Goal: Transaction & Acquisition: Book appointment/travel/reservation

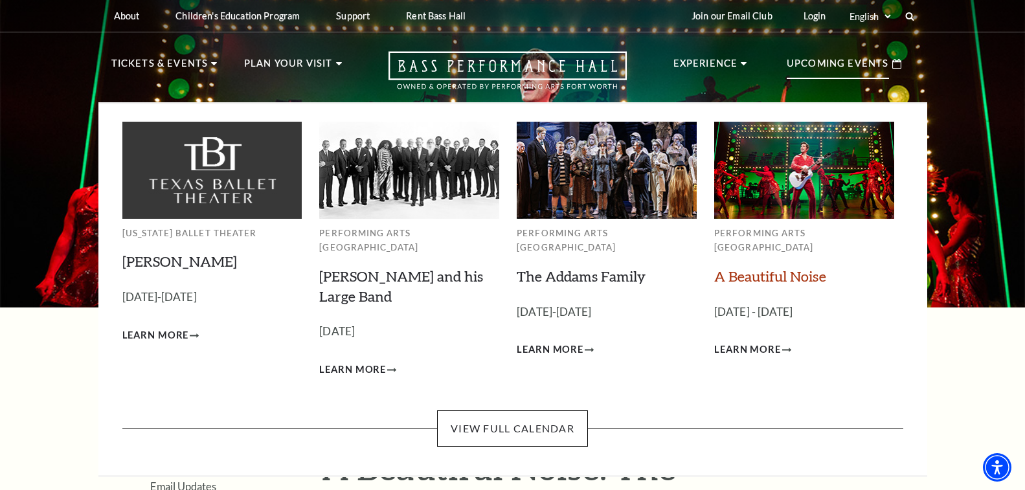
click at [754, 267] on link "A Beautiful Noise" at bounding box center [770, 275] width 112 height 17
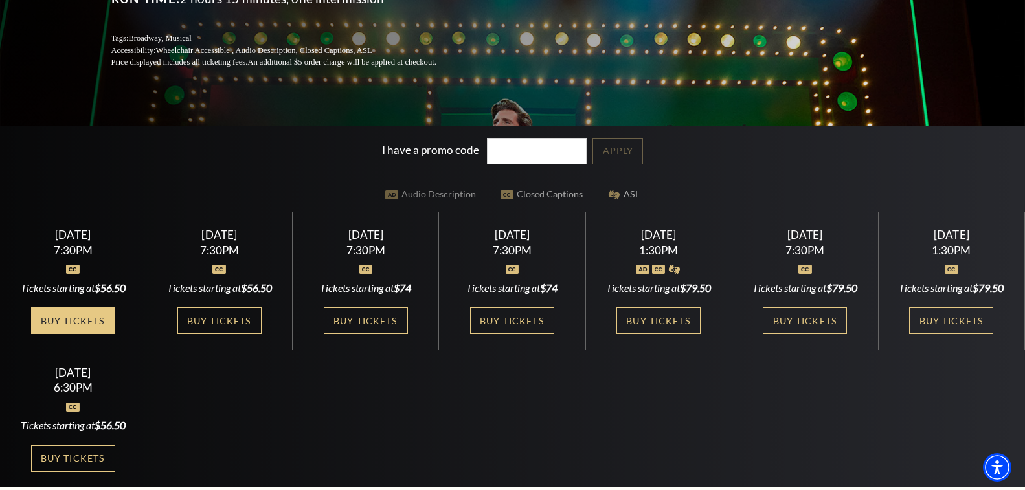
click at [84, 316] on link "Buy Tickets" at bounding box center [73, 321] width 84 height 27
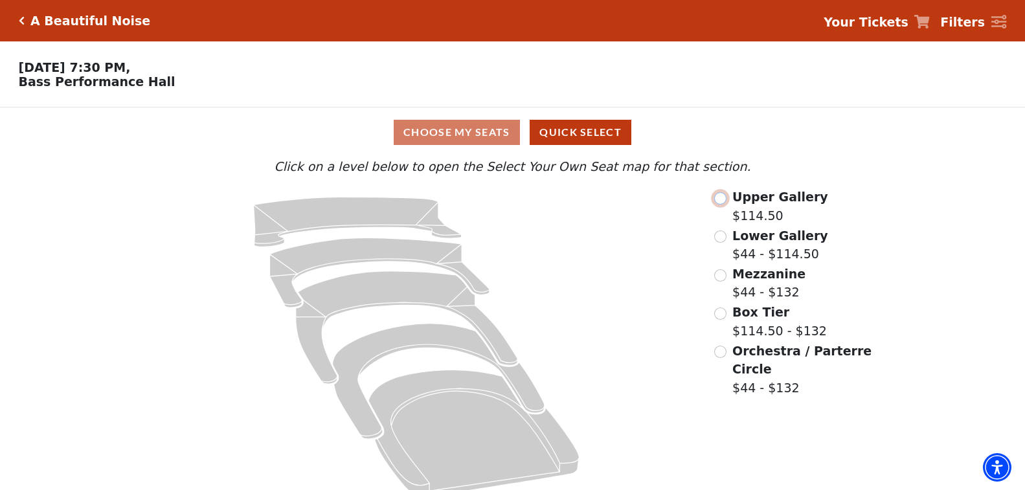
click at [721, 205] on input "Upper Gallery$114.50\a" at bounding box center [720, 198] width 12 height 12
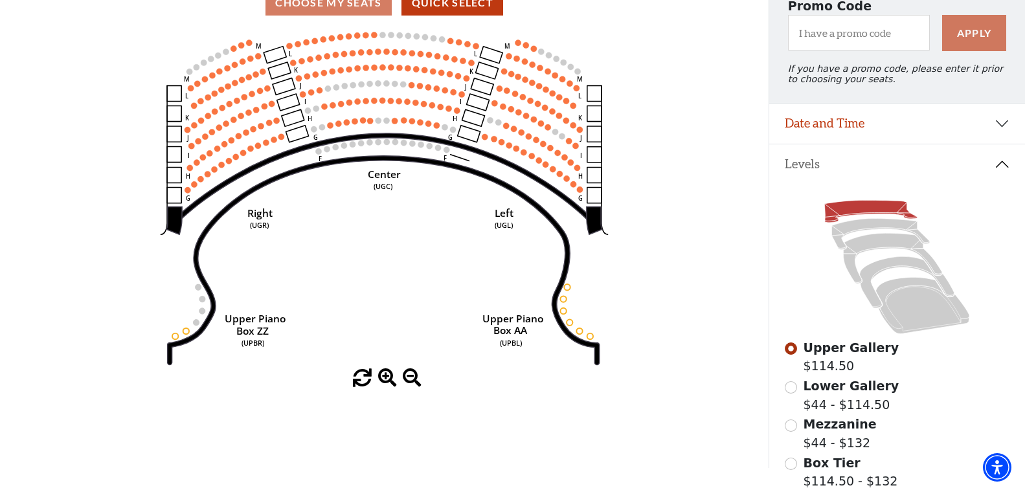
scroll to position [194, 0]
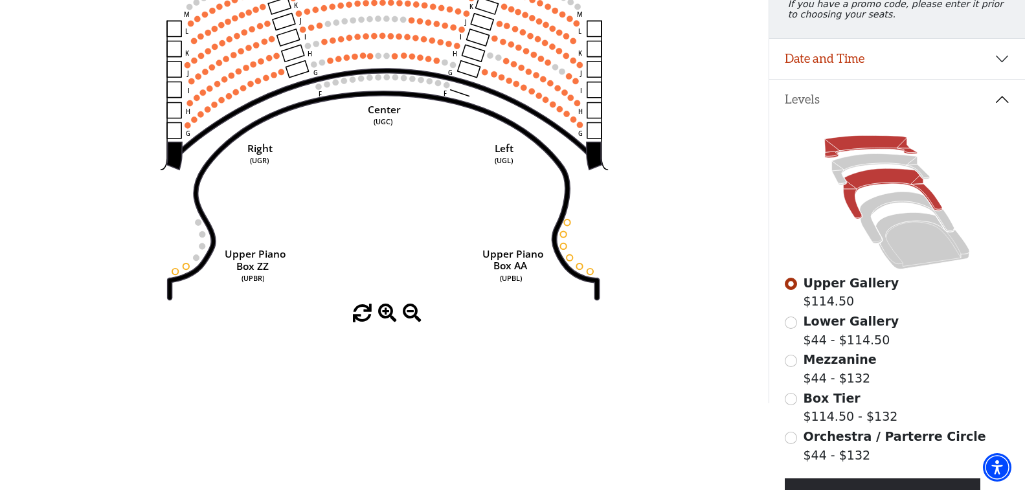
click at [864, 188] on icon at bounding box center [893, 194] width 99 height 51
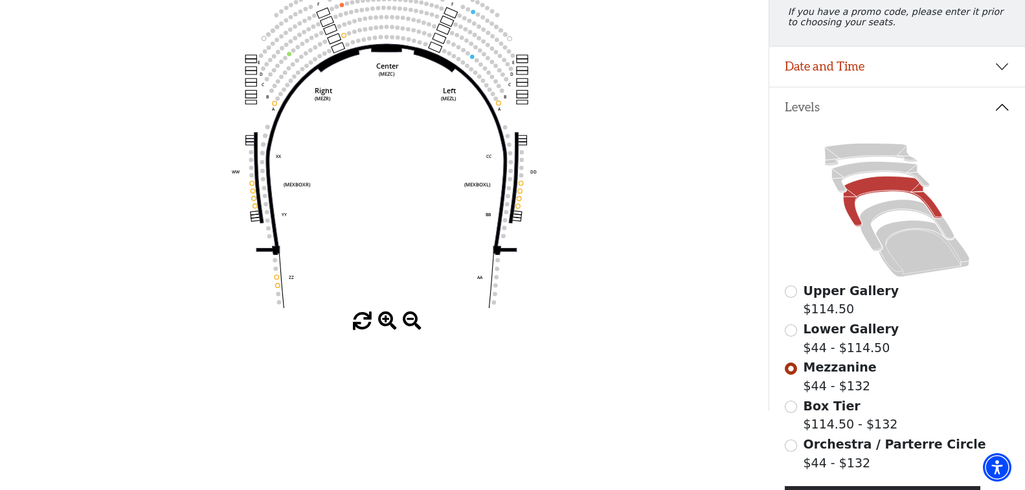
scroll to position [189, 0]
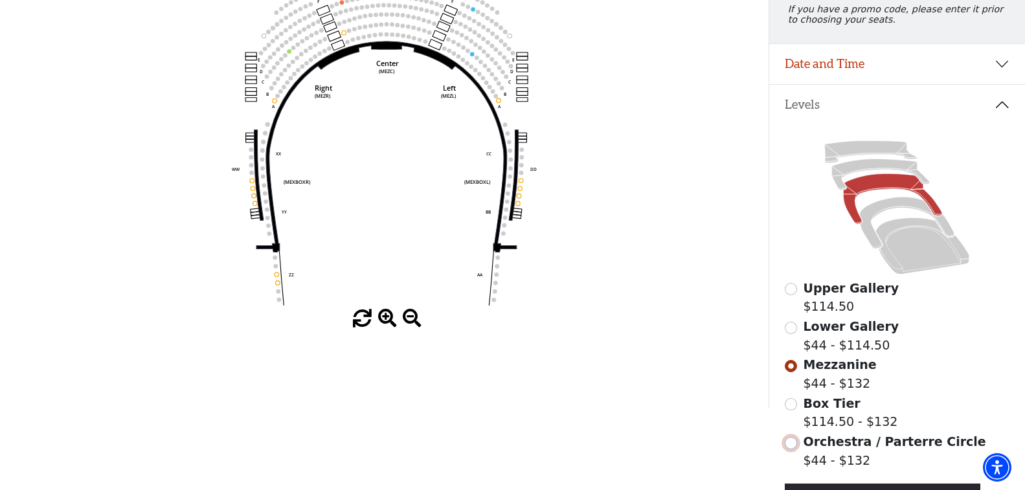
click at [789, 449] on input "Orchestra / Parterre Circle$44 - $132\a" at bounding box center [791, 443] width 12 height 12
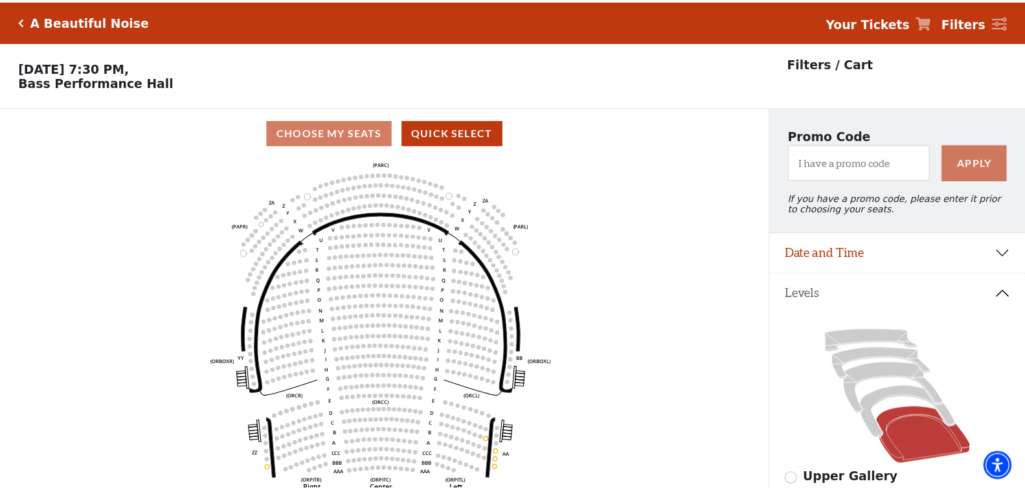
scroll to position [60, 0]
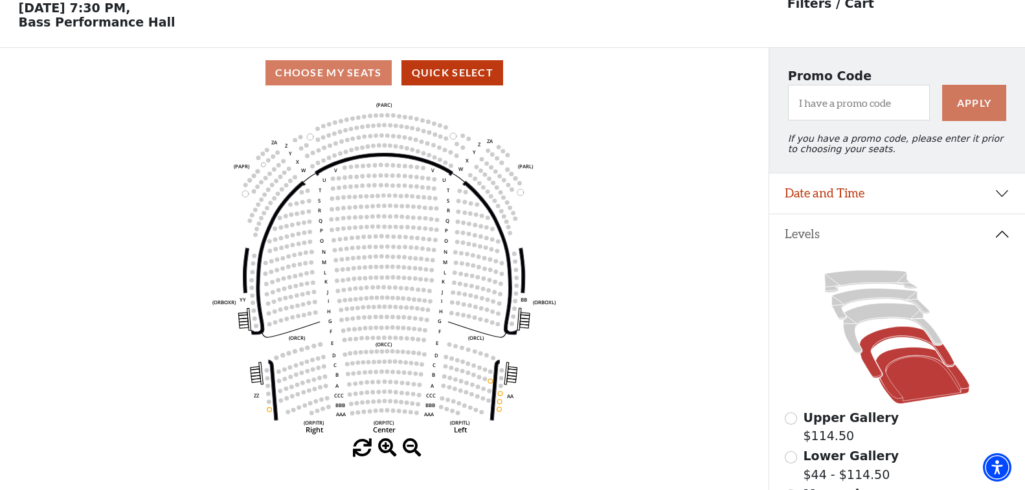
click at [873, 352] on icon at bounding box center [907, 353] width 95 height 52
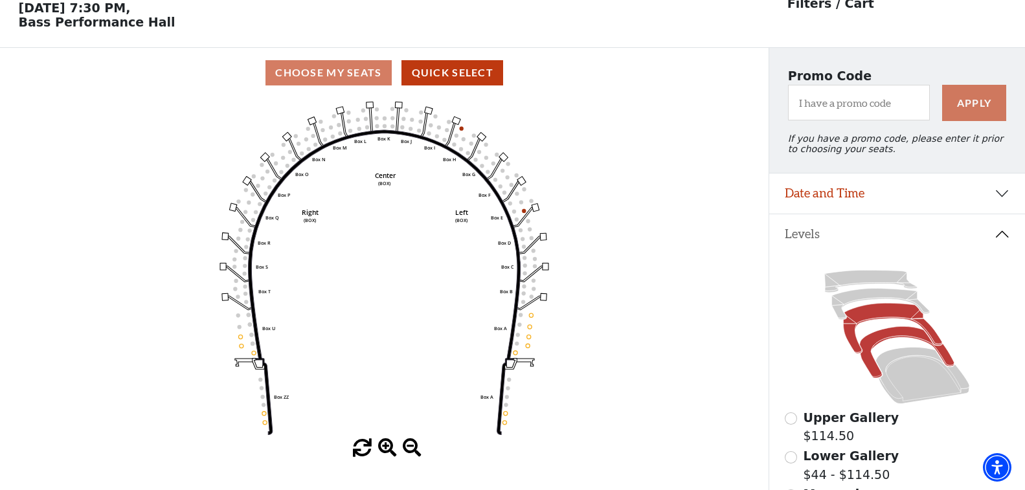
click at [873, 322] on icon at bounding box center [893, 329] width 99 height 51
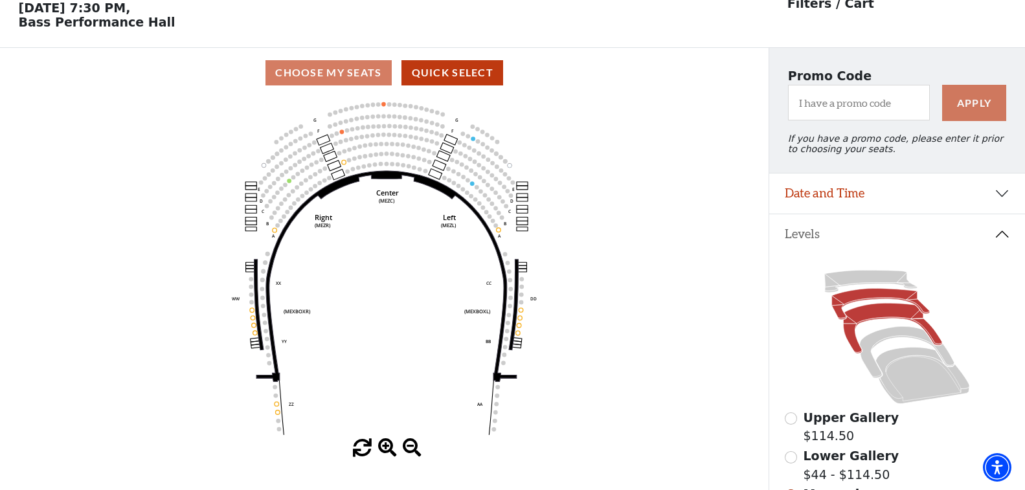
click at [844, 309] on icon at bounding box center [881, 304] width 98 height 31
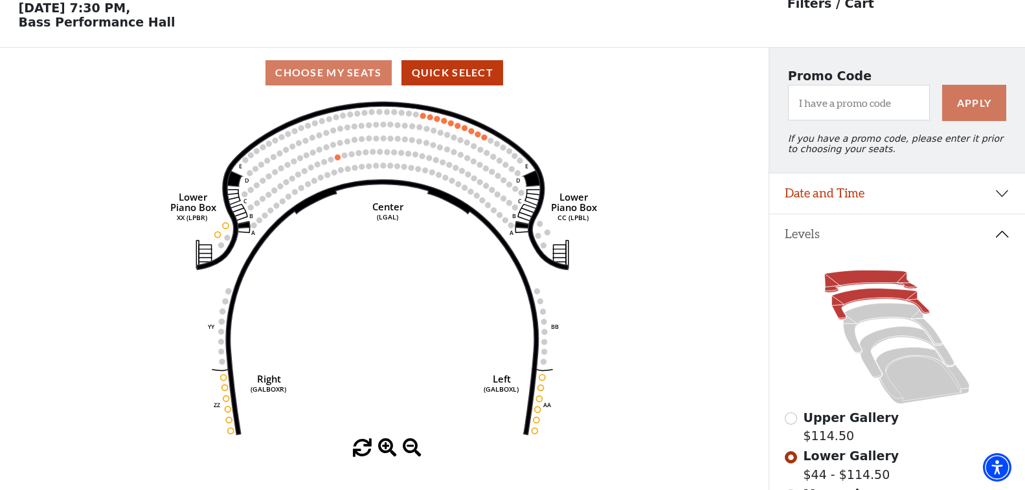
click at [833, 286] on icon at bounding box center [871, 282] width 93 height 22
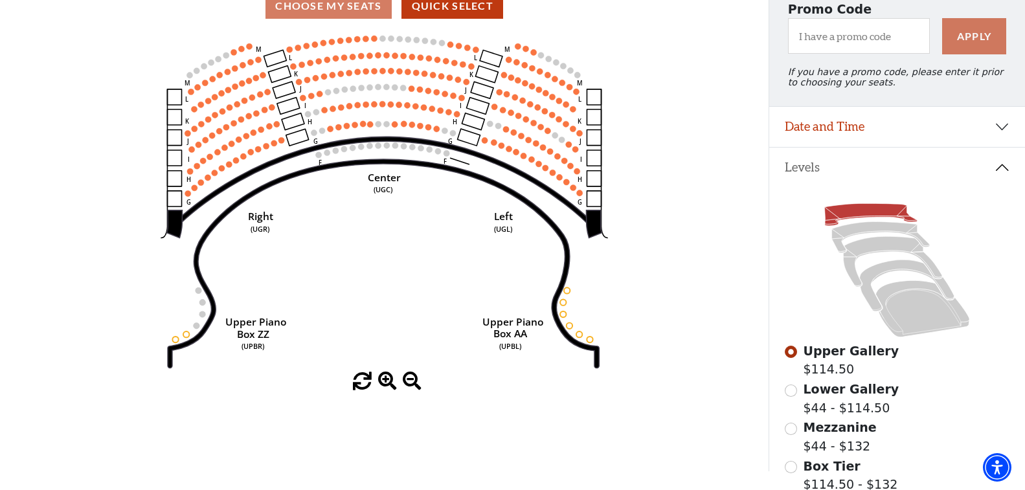
scroll to position [0, 0]
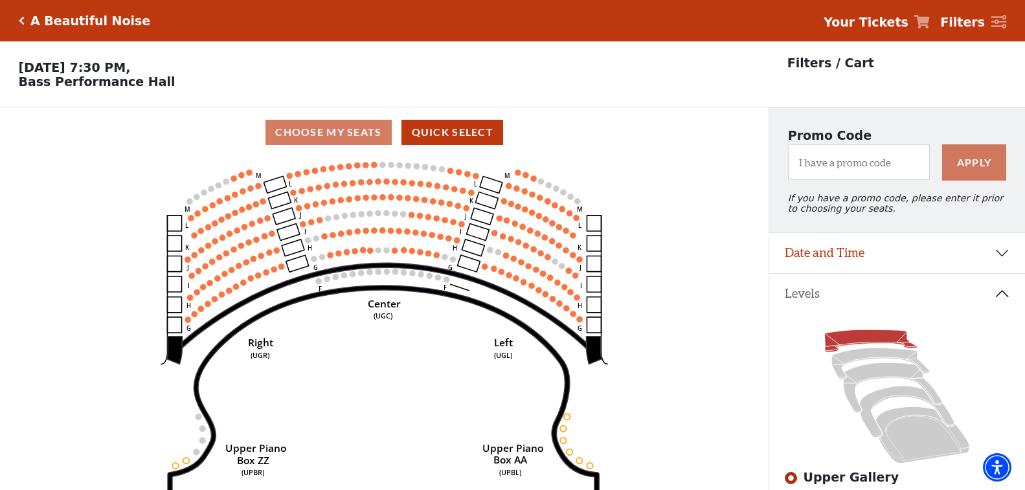
click at [19, 22] on icon "Click here to go back to filters" at bounding box center [22, 20] width 6 height 9
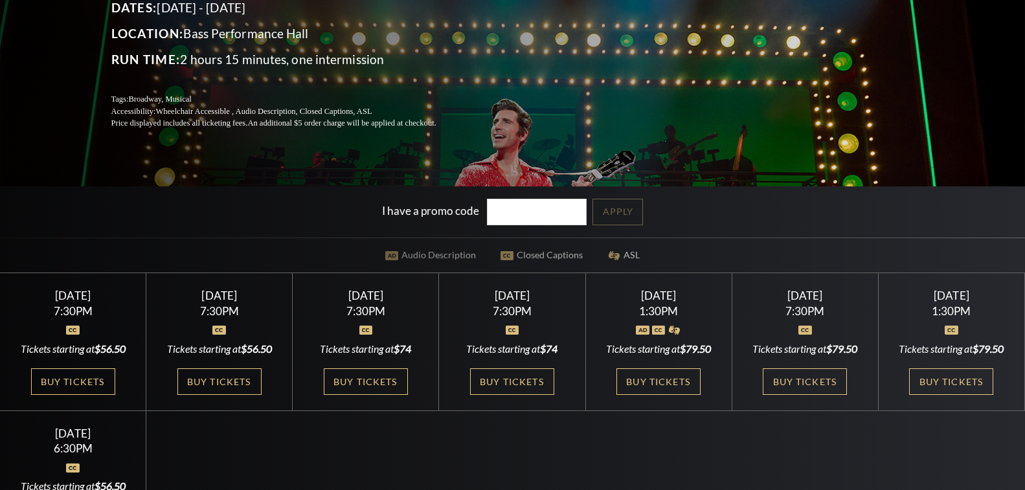
scroll to position [389, 0]
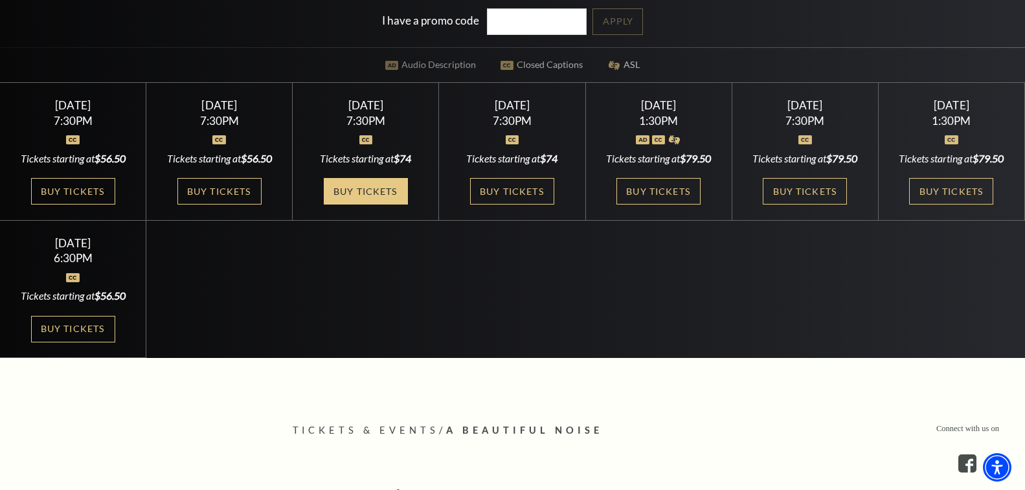
click at [363, 192] on link "Buy Tickets" at bounding box center [366, 191] width 84 height 27
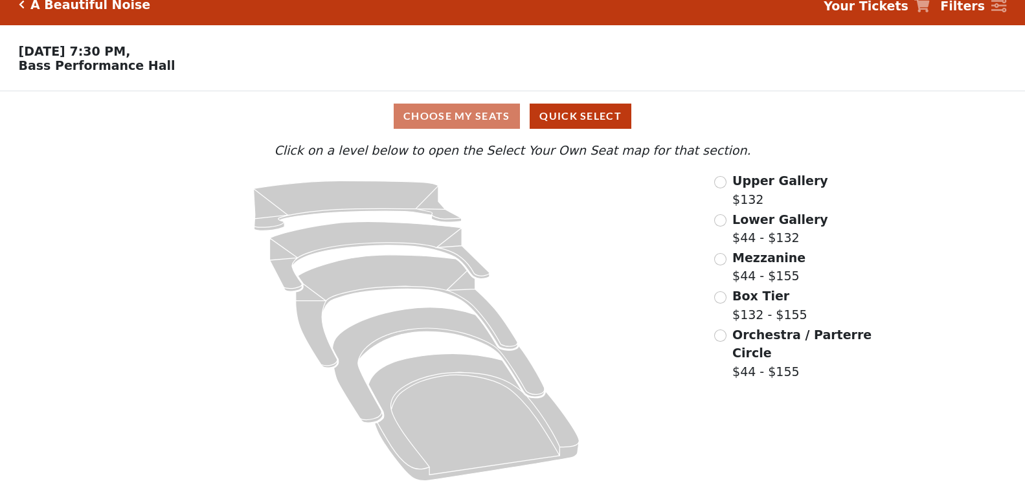
scroll to position [21, 0]
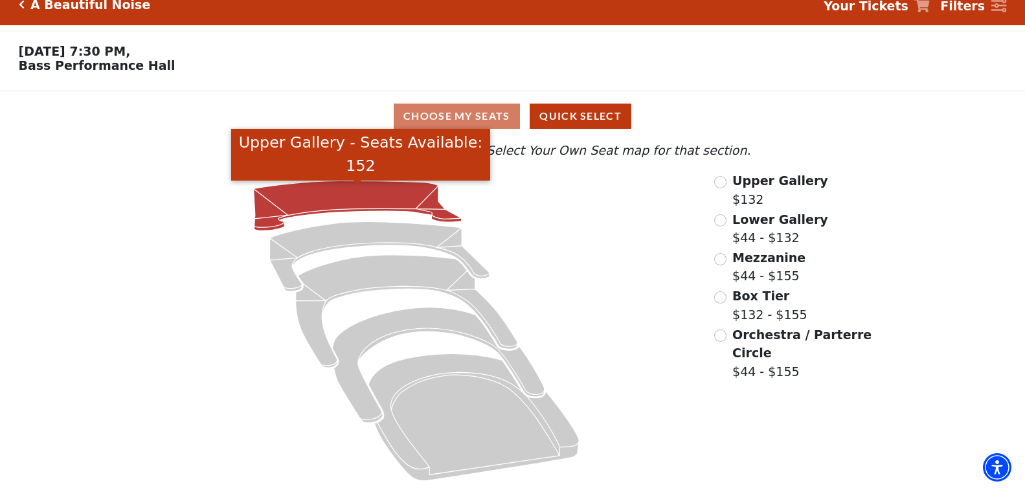
click at [344, 192] on icon "Upper Gallery - Seats Available: 152" at bounding box center [358, 206] width 208 height 50
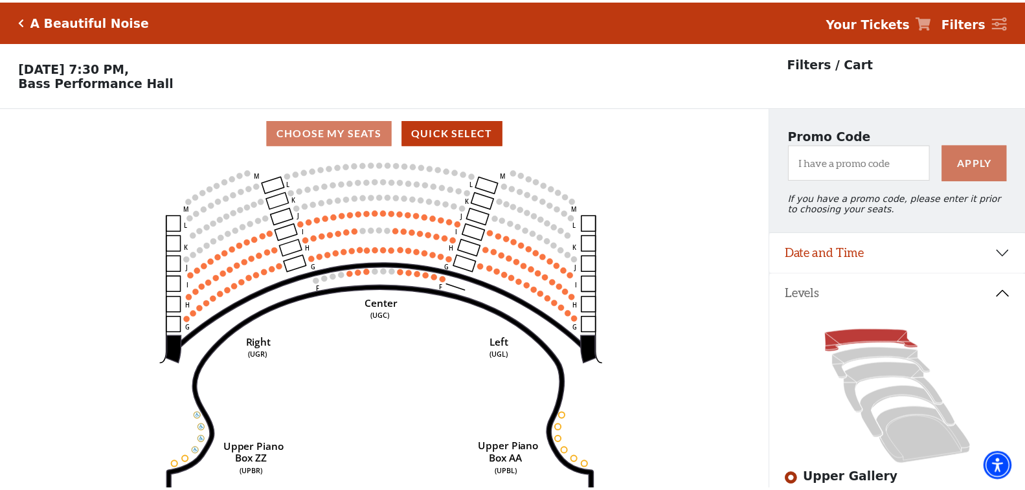
scroll to position [60, 0]
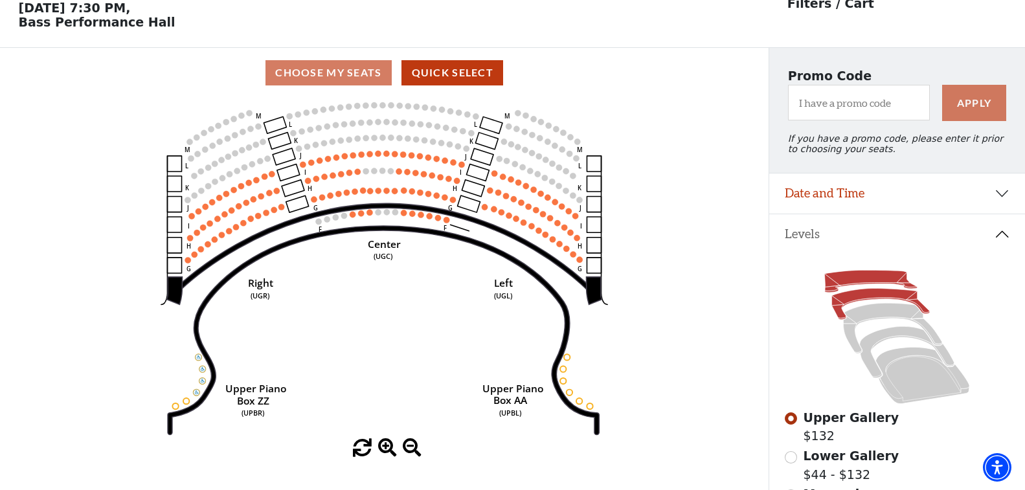
click at [879, 306] on icon at bounding box center [881, 304] width 98 height 31
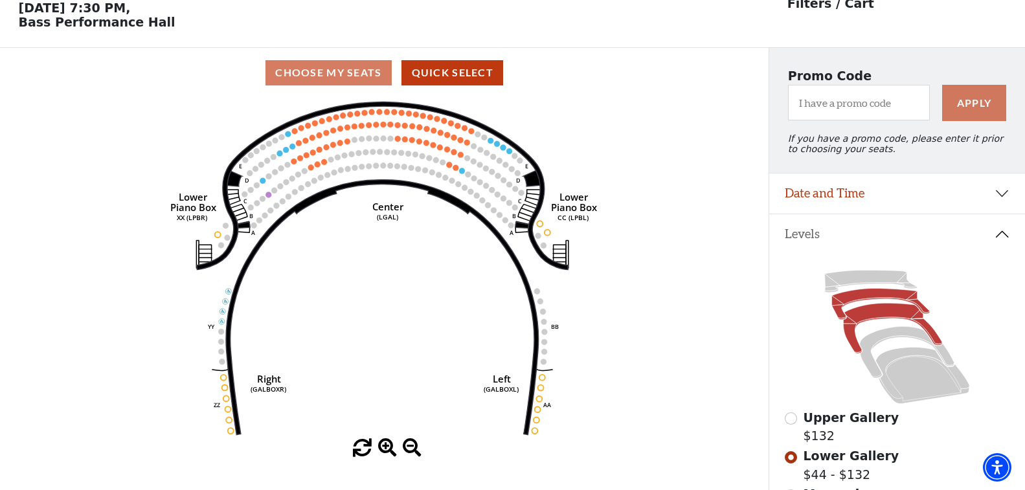
click at [855, 322] on icon at bounding box center [893, 329] width 99 height 51
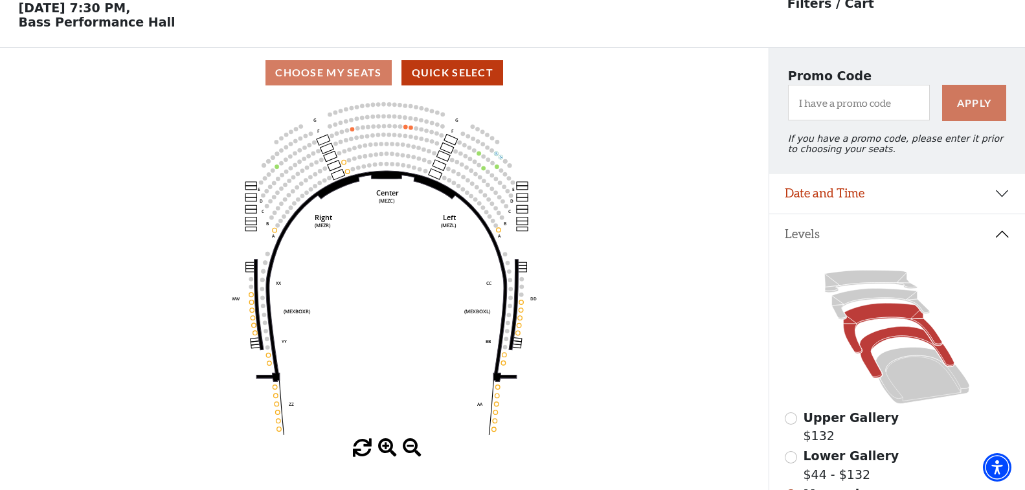
click at [887, 344] on icon at bounding box center [907, 353] width 95 height 52
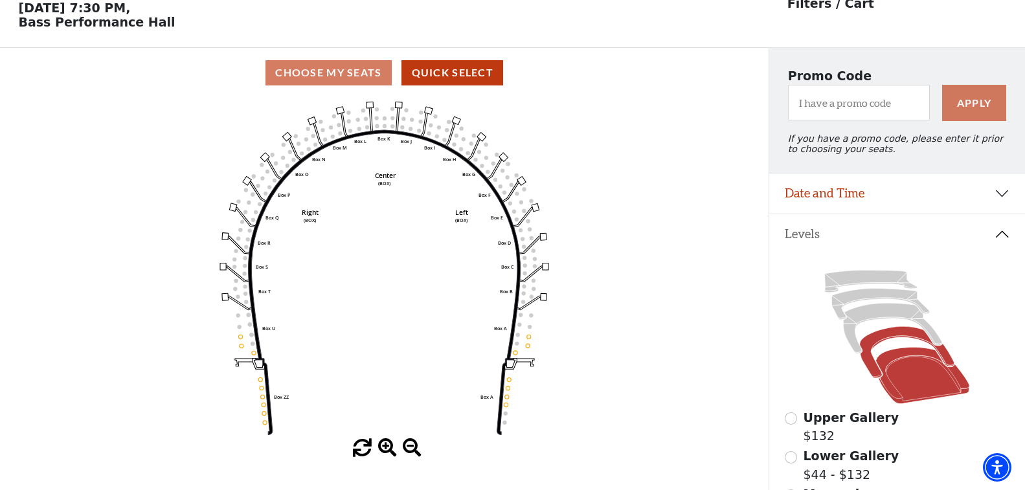
click at [912, 377] on icon at bounding box center [923, 376] width 94 height 57
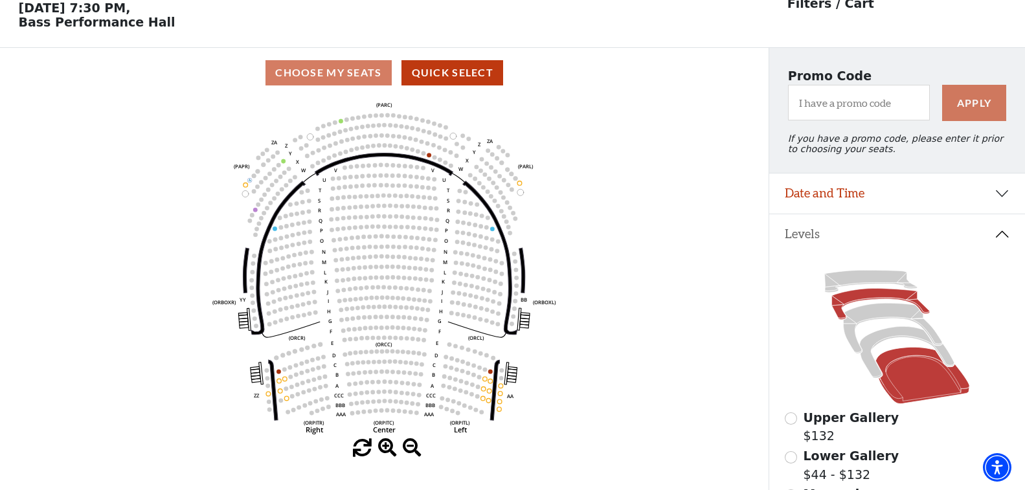
click at [876, 300] on icon at bounding box center [881, 304] width 98 height 31
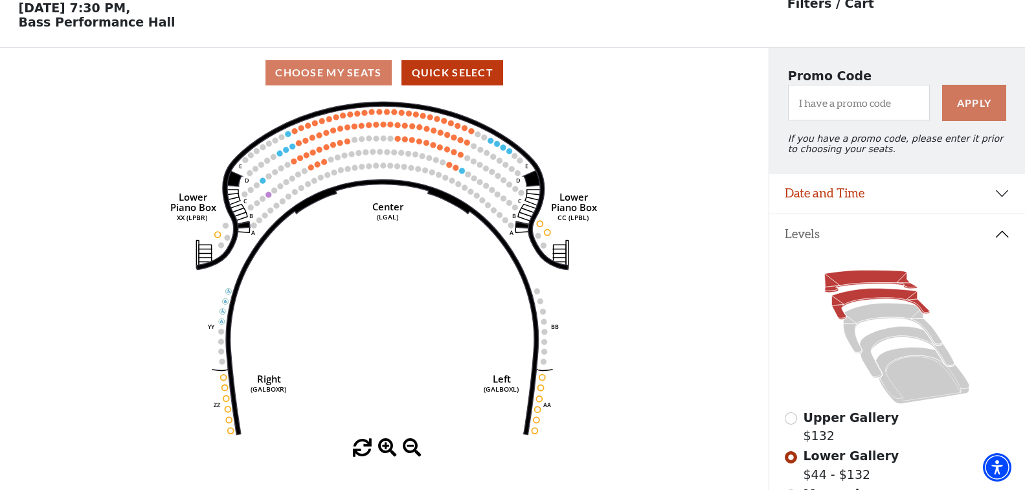
click at [846, 287] on icon at bounding box center [871, 282] width 93 height 22
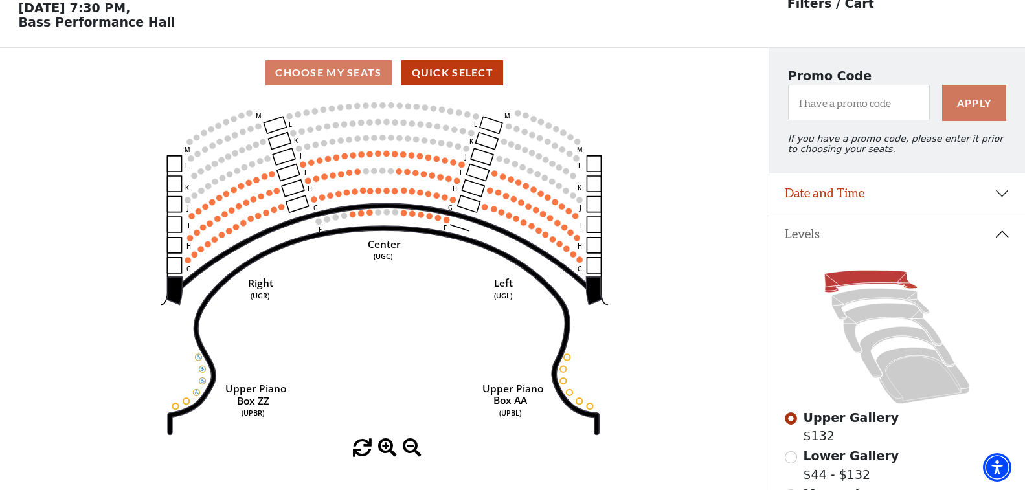
scroll to position [0, 0]
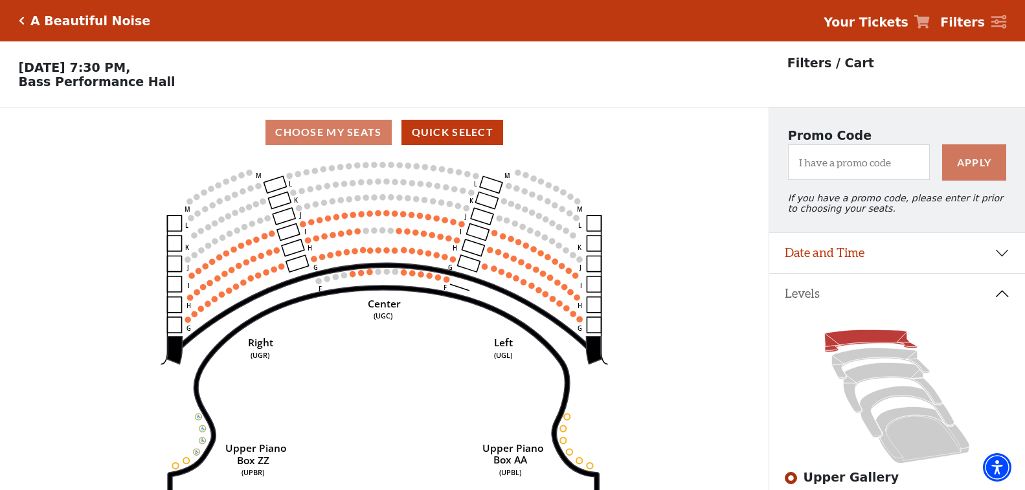
click at [20, 21] on icon "Click here to go back to filters" at bounding box center [22, 20] width 6 height 9
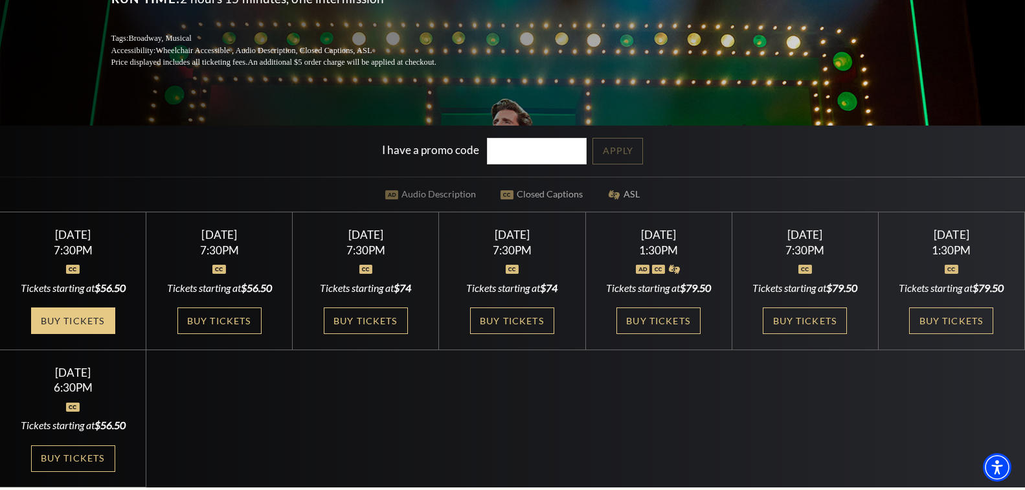
click at [87, 326] on link "Buy Tickets" at bounding box center [73, 321] width 84 height 27
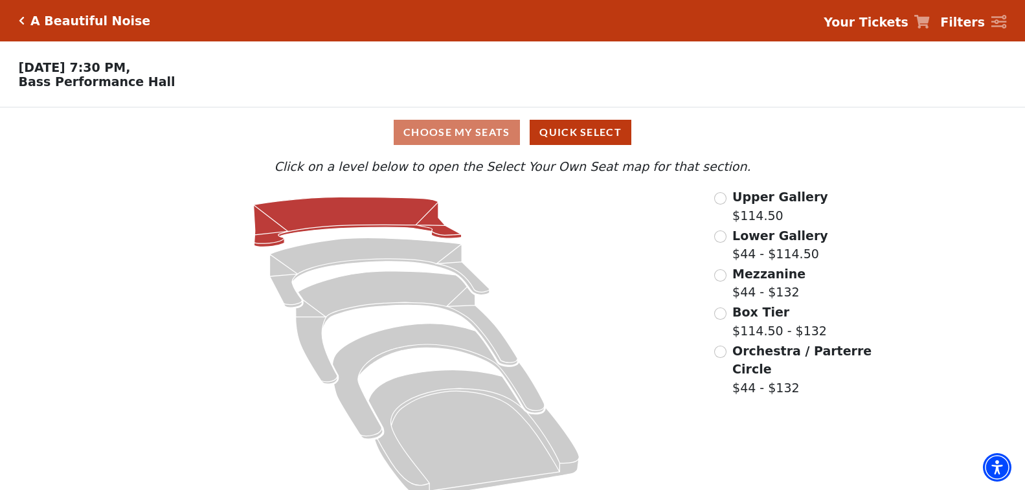
click at [326, 217] on icon at bounding box center [358, 222] width 208 height 50
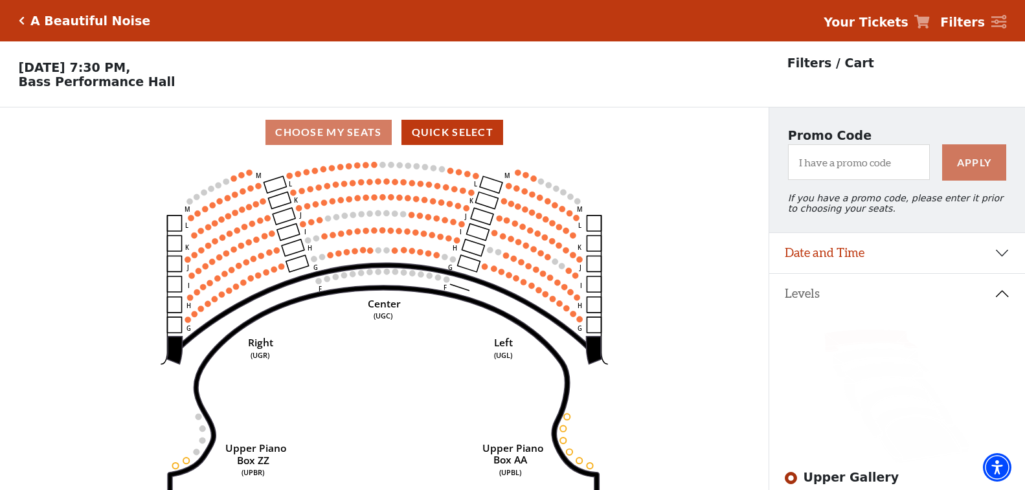
click at [20, 23] on icon "Click here to go back to filters" at bounding box center [22, 20] width 6 height 9
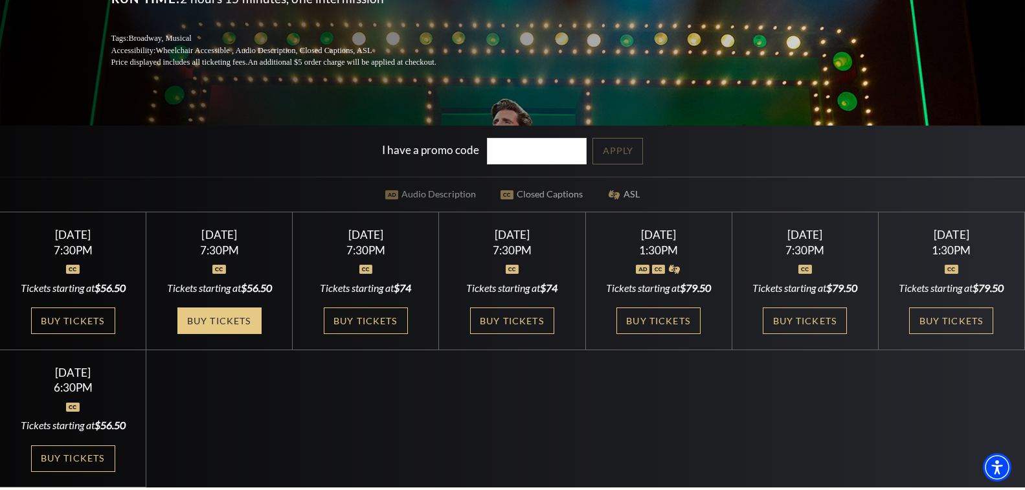
click at [234, 329] on link "Buy Tickets" at bounding box center [219, 321] width 84 height 27
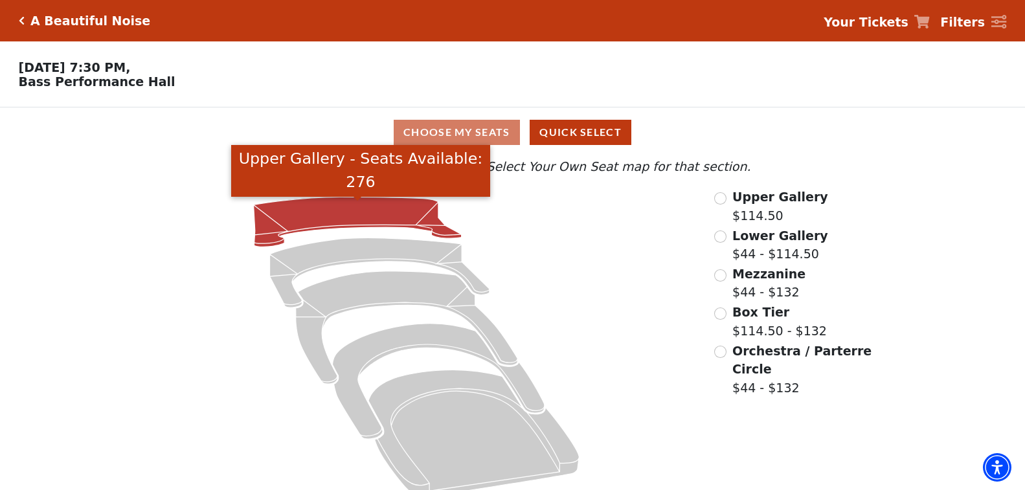
click at [335, 220] on icon "Upper Gallery - Seats Available: 276" at bounding box center [358, 222] width 208 height 50
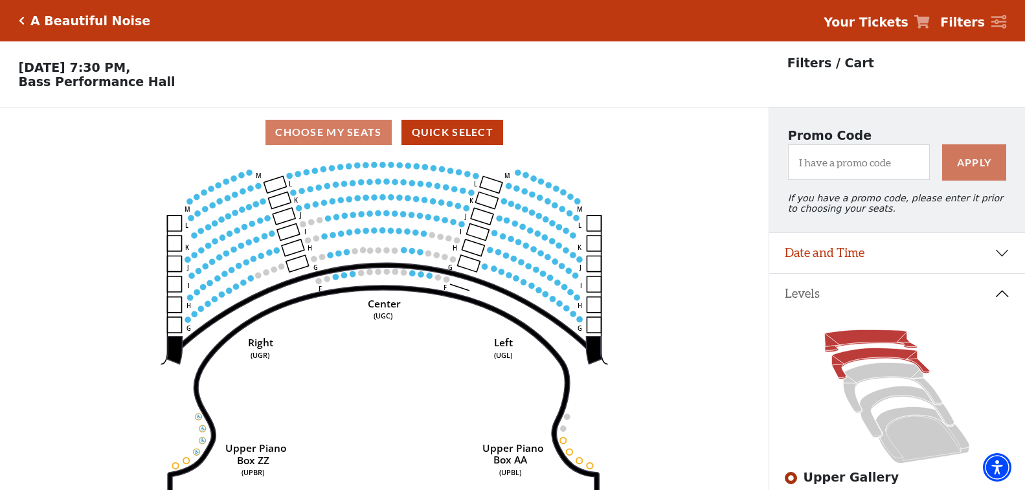
click at [873, 366] on icon at bounding box center [881, 363] width 98 height 31
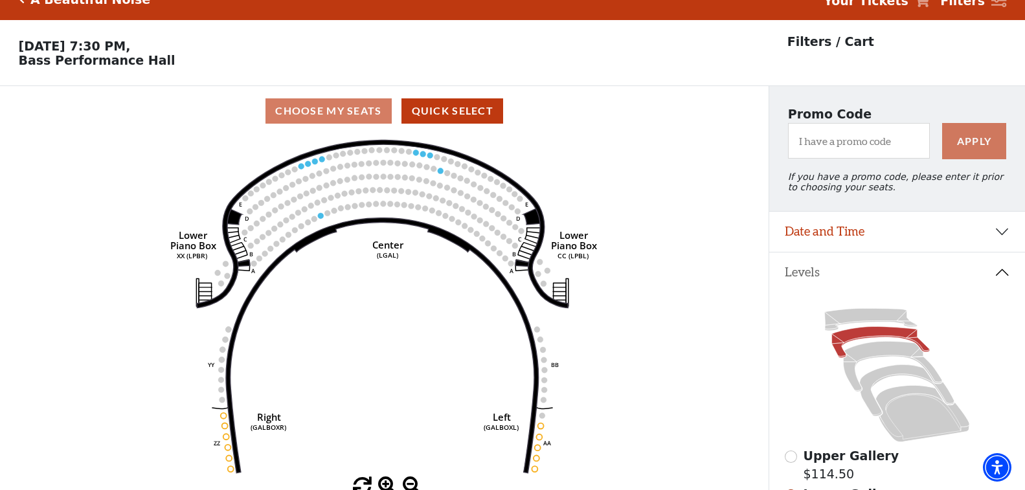
scroll to position [60, 0]
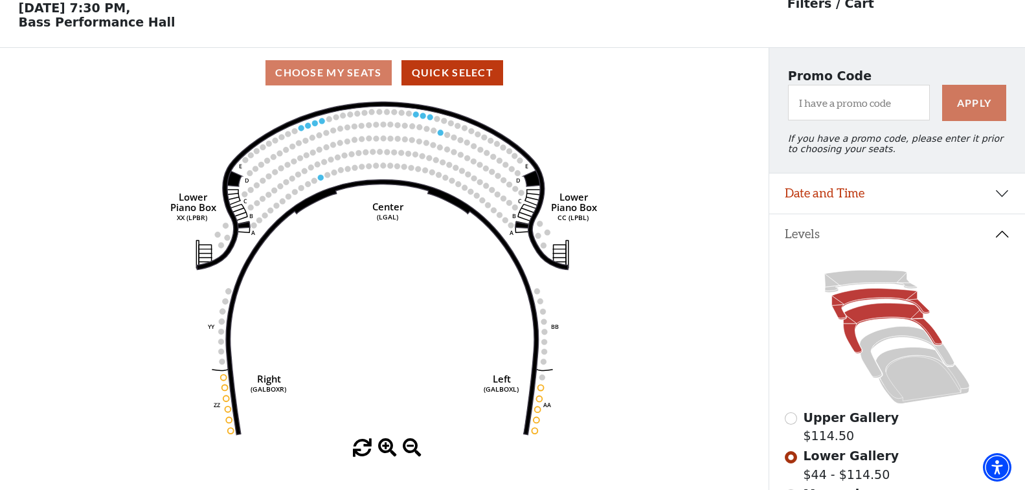
click at [879, 326] on icon at bounding box center [893, 329] width 99 height 51
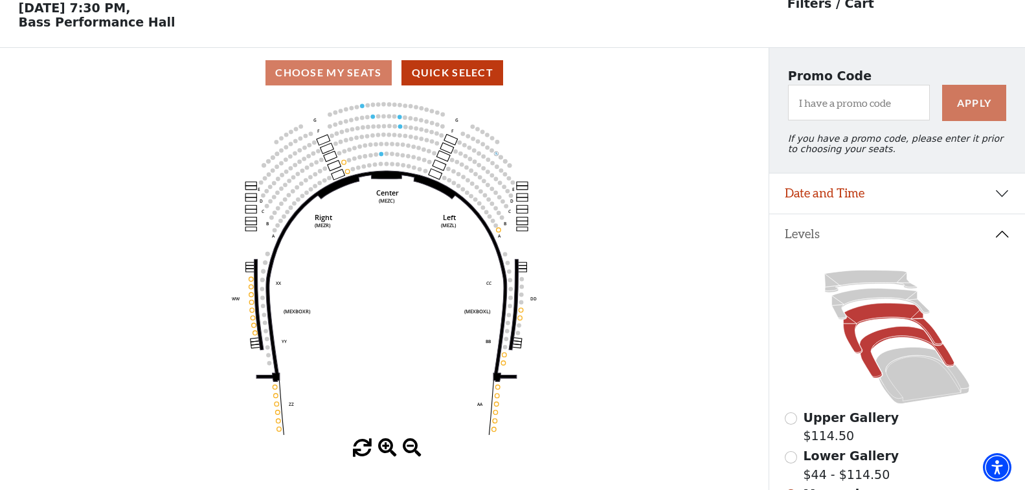
click at [903, 341] on icon at bounding box center [907, 353] width 95 height 52
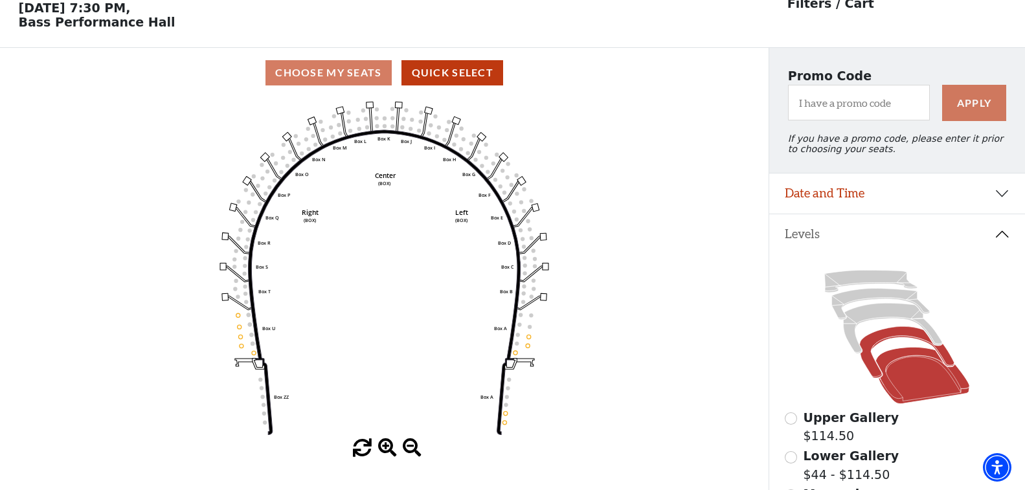
click at [912, 385] on icon at bounding box center [923, 376] width 94 height 57
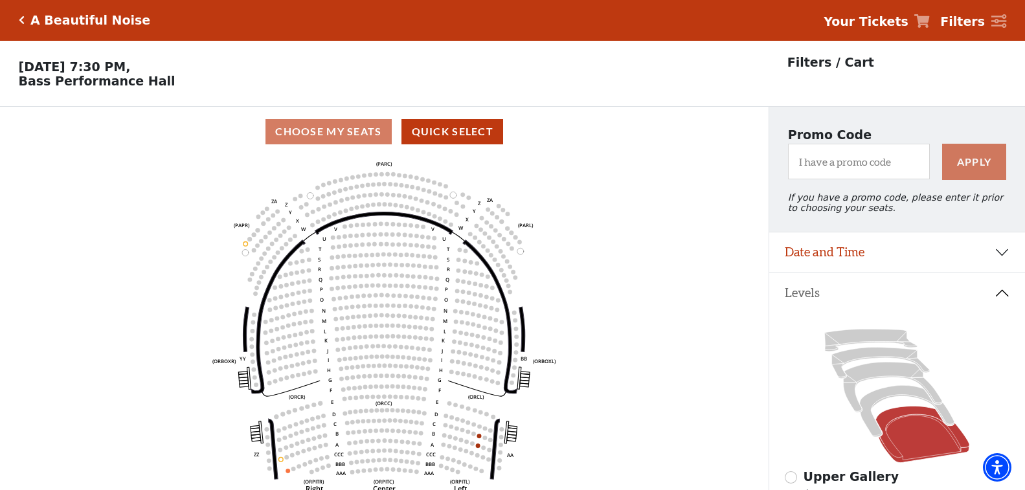
scroll to position [0, 0]
